Goal: Navigation & Orientation: Find specific page/section

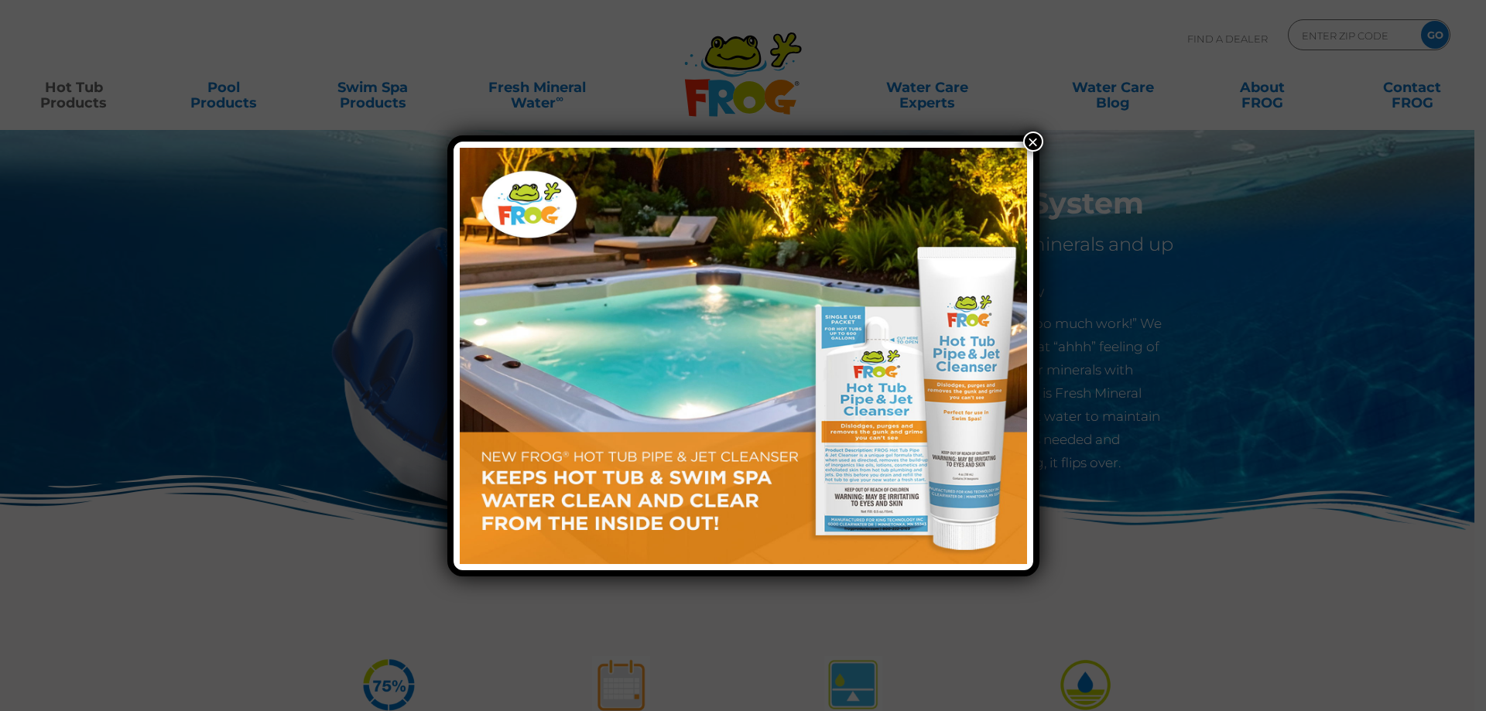
click at [1036, 137] on button "×" at bounding box center [1033, 142] width 20 height 20
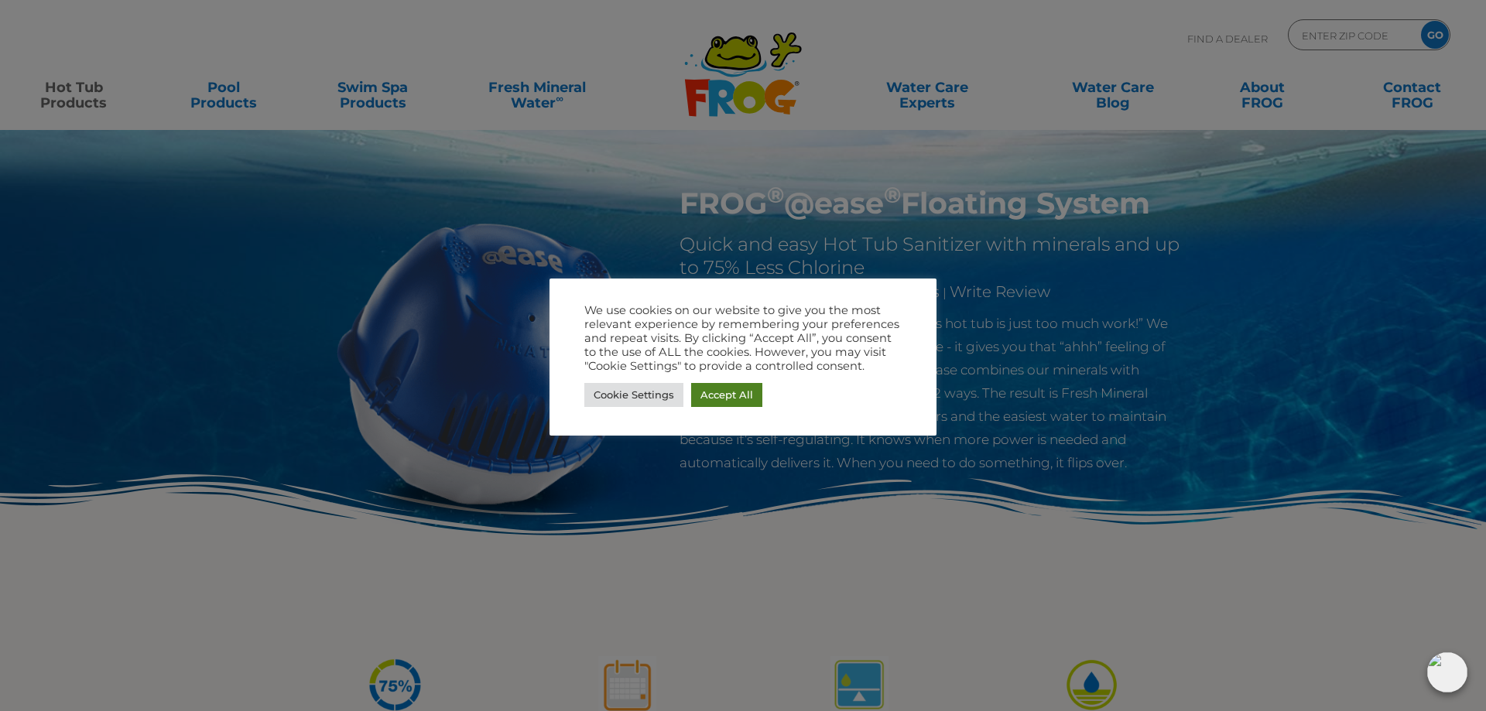
click at [727, 394] on link "Accept All" at bounding box center [726, 395] width 71 height 24
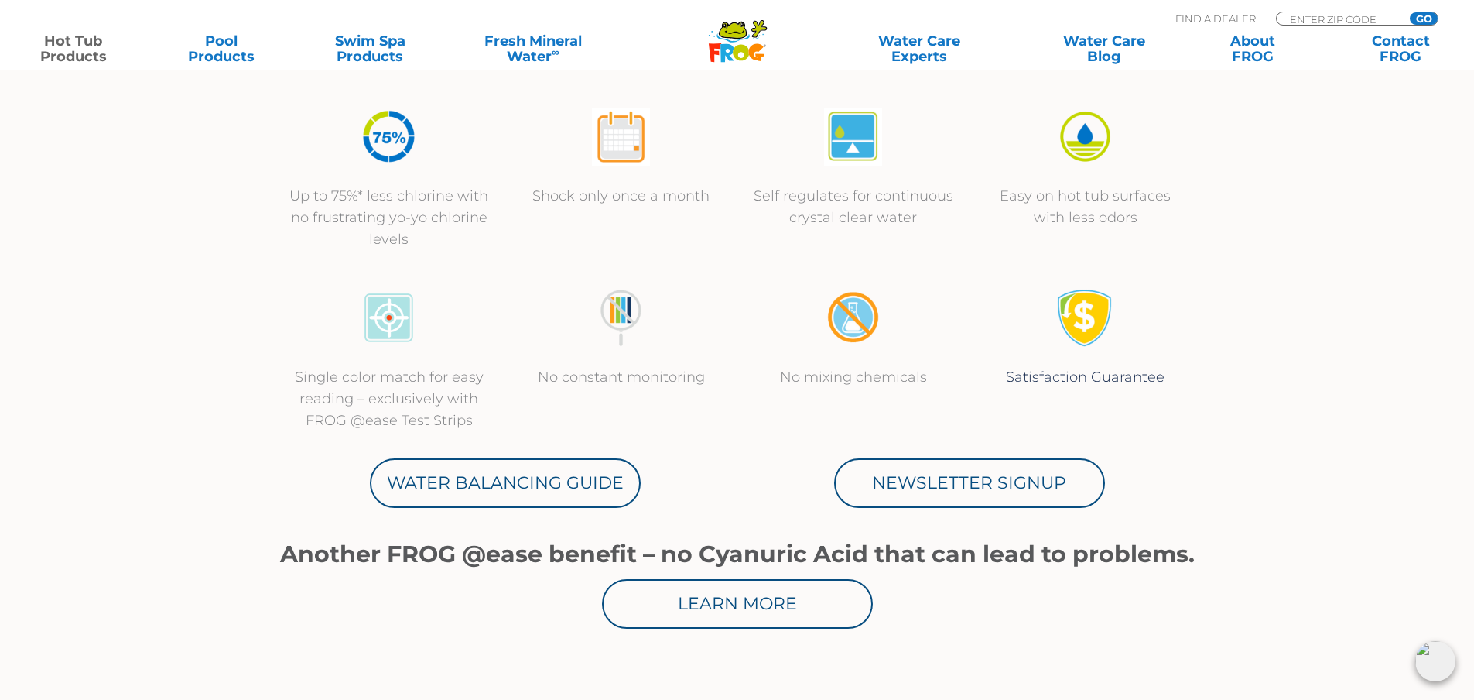
scroll to position [1006, 0]
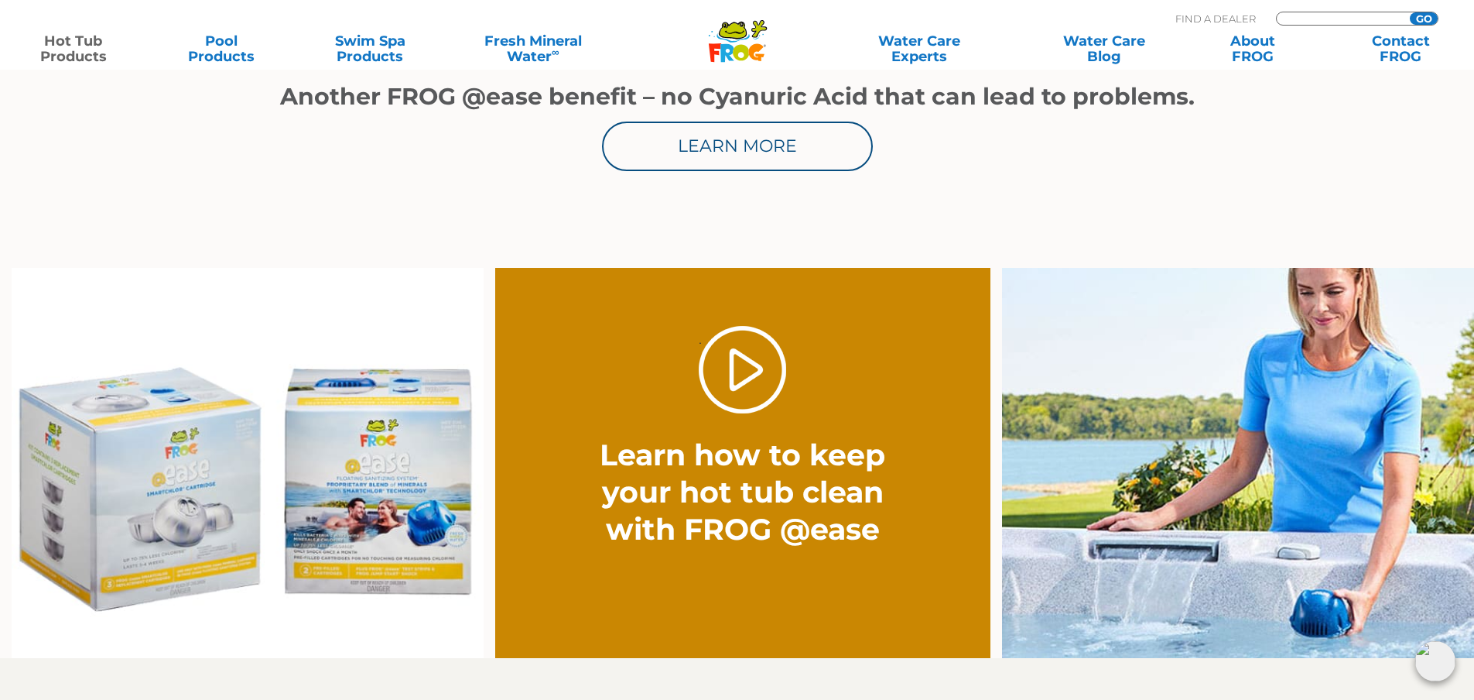
click at [1297, 14] on input "Zip Code Form" at bounding box center [1341, 18] width 104 height 13
type input "95814"
click at [1422, 16] on input "GO" at bounding box center [1424, 18] width 28 height 12
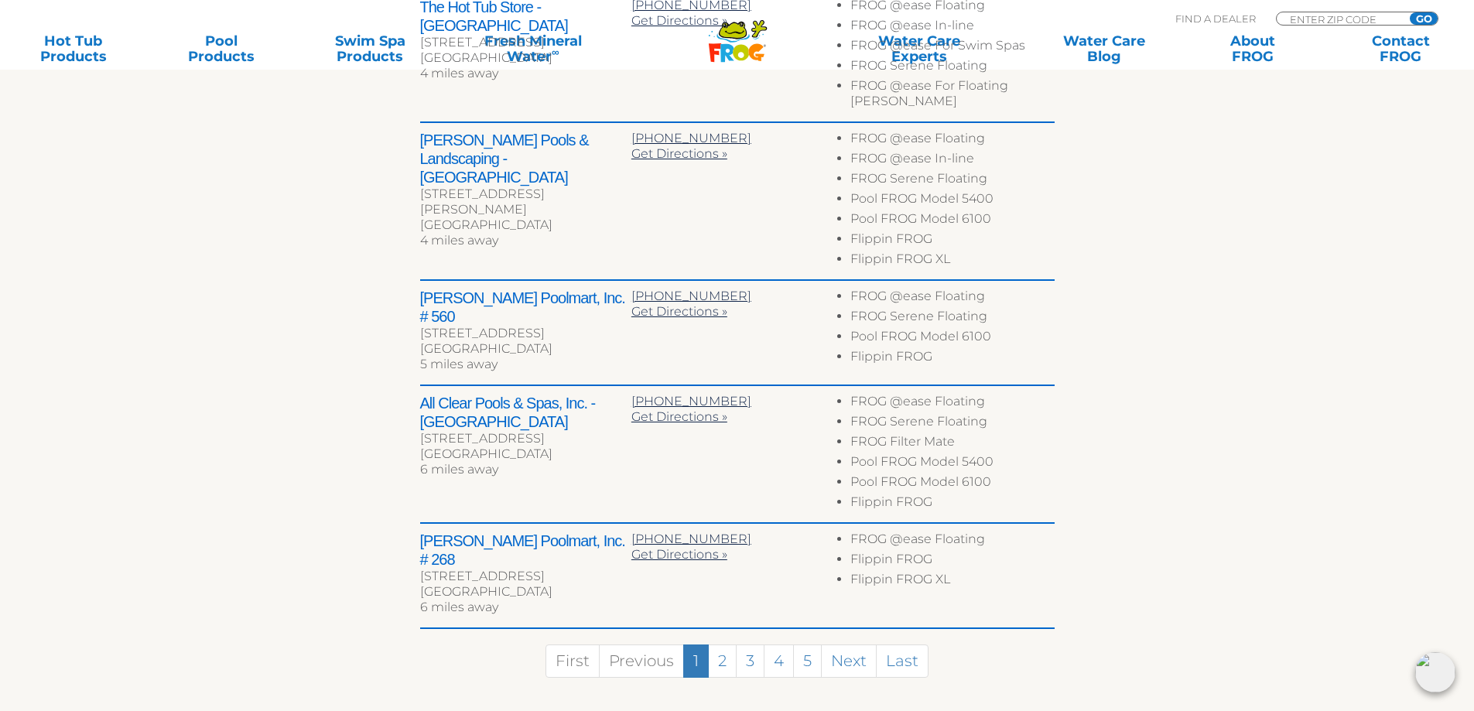
scroll to position [774, 0]
